Goal: Transaction & Acquisition: Purchase product/service

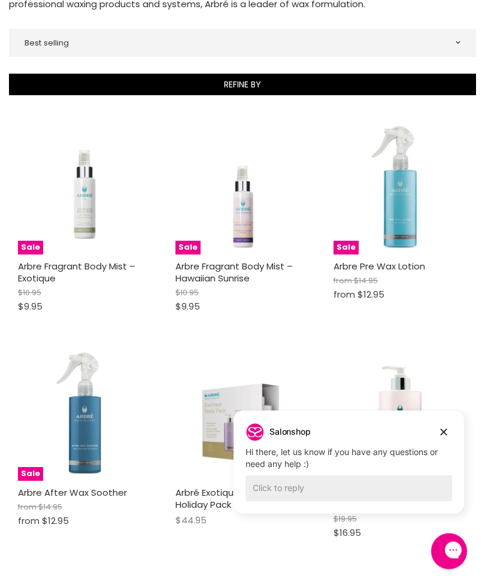
scroll to position [359, 0]
click at [451, 425] on button "Dismiss campaign" at bounding box center [443, 431] width 17 height 17
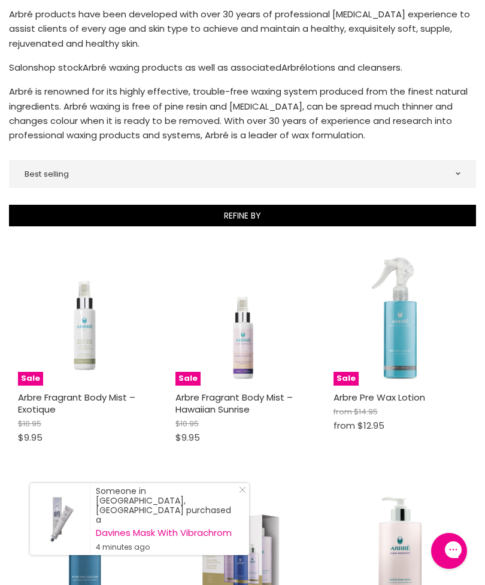
scroll to position [228, 0]
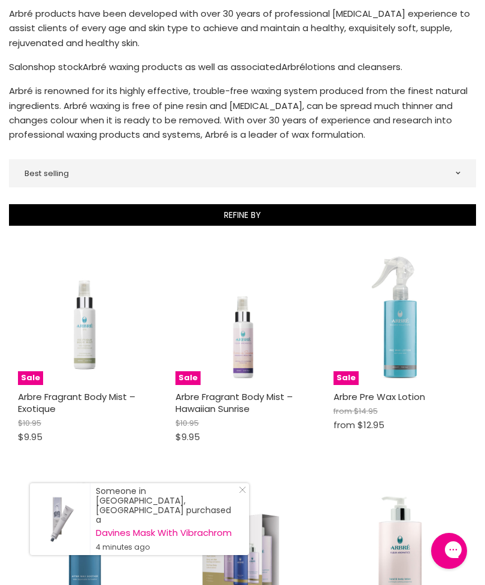
click at [89, 326] on img "Main content" at bounding box center [85, 318] width 103 height 134
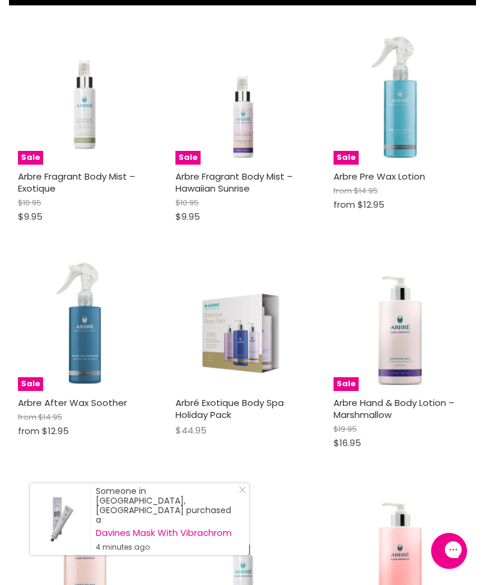
click at [245, 493] on line "Close Icon" at bounding box center [242, 490] width 6 height 6
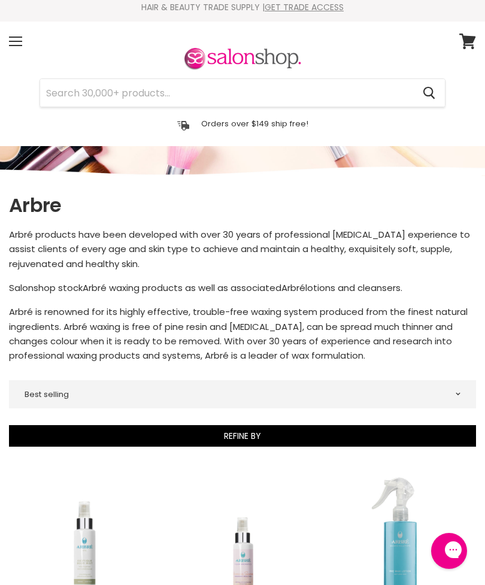
scroll to position [0, 0]
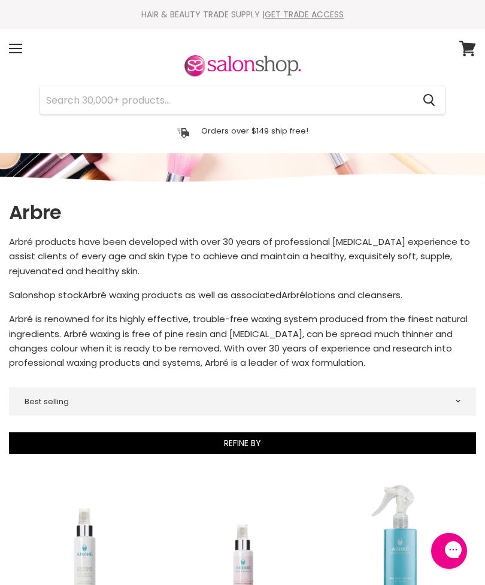
click at [61, 96] on input "Search" at bounding box center [226, 100] width 373 height 28
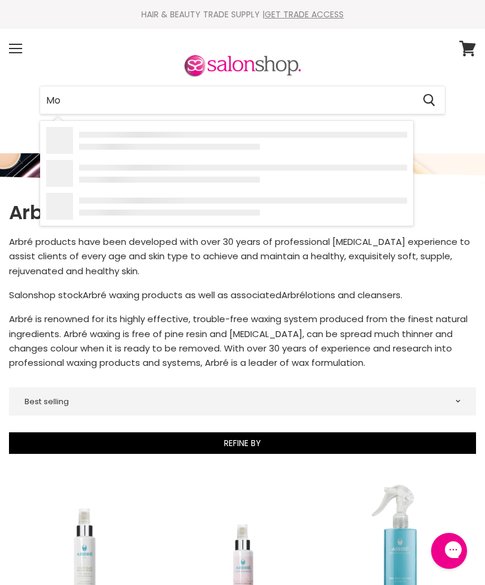
type input "Moi"
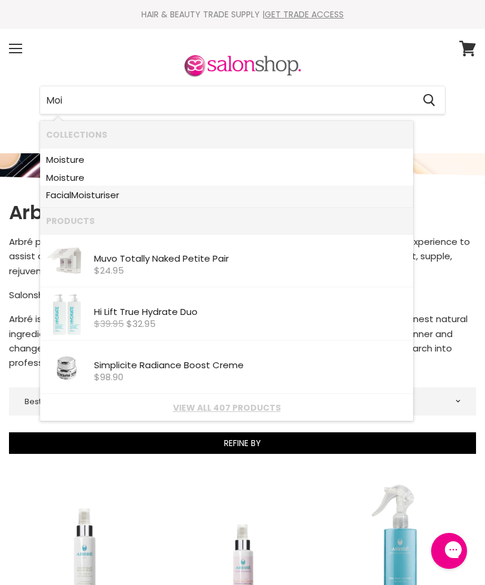
click at [109, 190] on link "Facial Moi sturiser" at bounding box center [226, 195] width 361 height 18
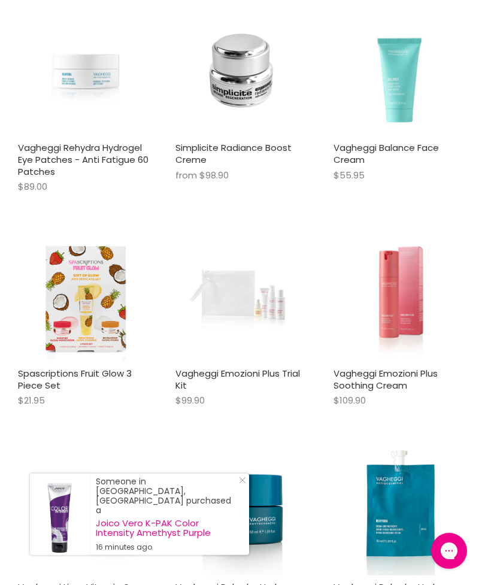
scroll to position [331, 0]
